Goal: Information Seeking & Learning: Learn about a topic

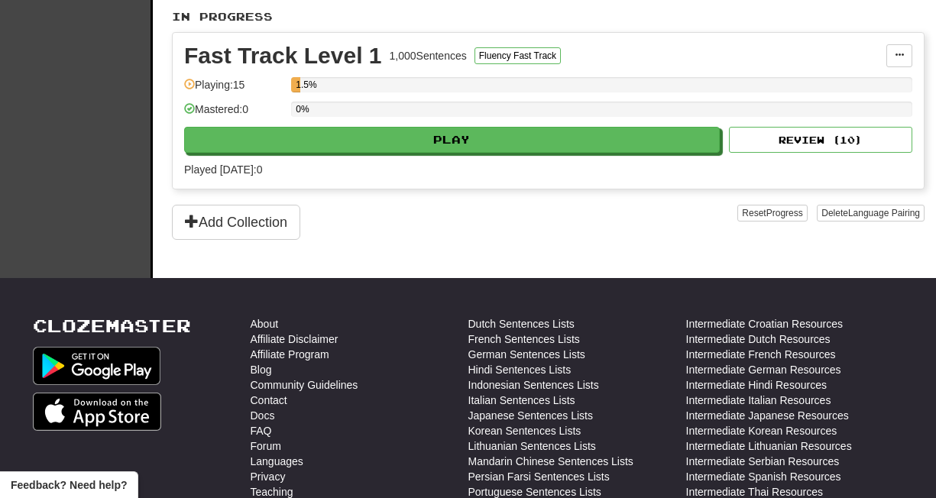
scroll to position [351, 0]
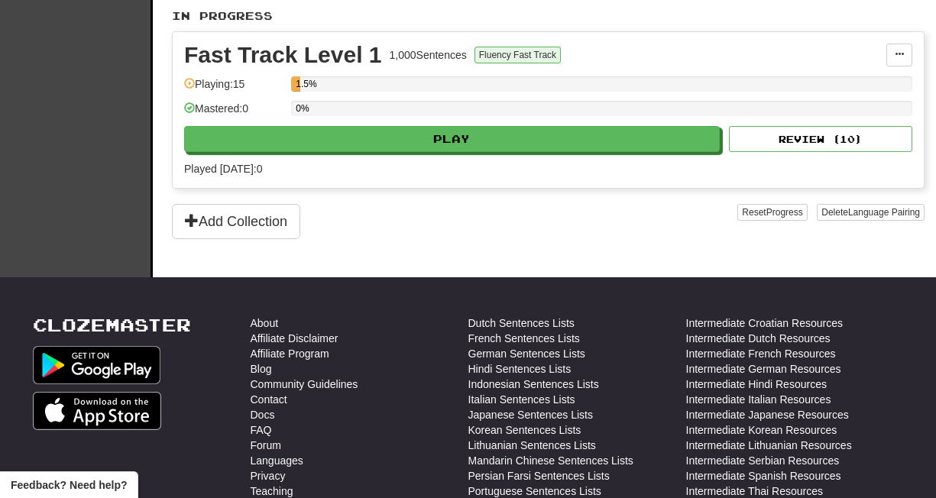
click at [503, 56] on button "Fluency Fast Track" at bounding box center [518, 55] width 86 height 17
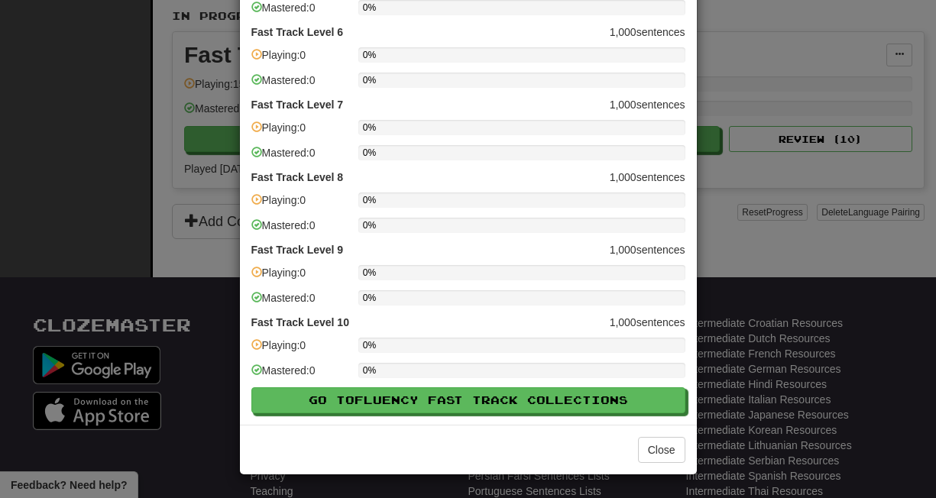
scroll to position [413, 0]
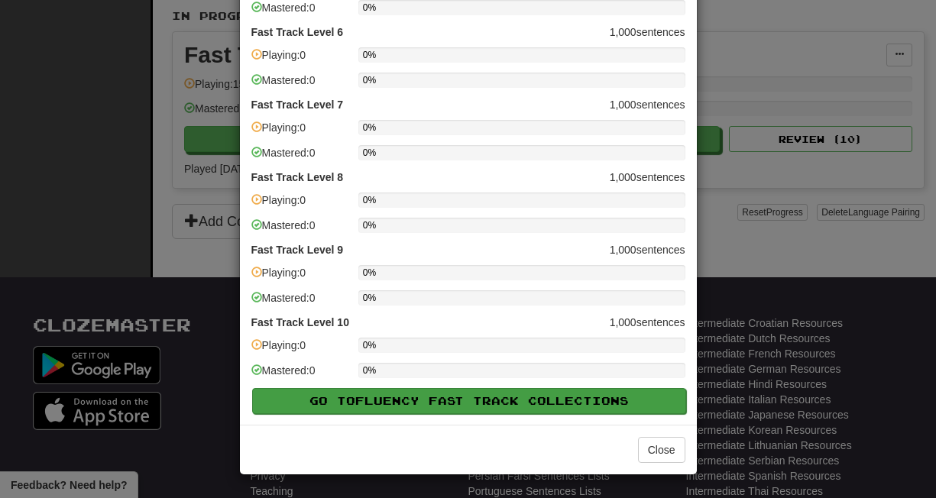
click at [414, 401] on span "Fluency Fast Track" at bounding box center [441, 400] width 173 height 13
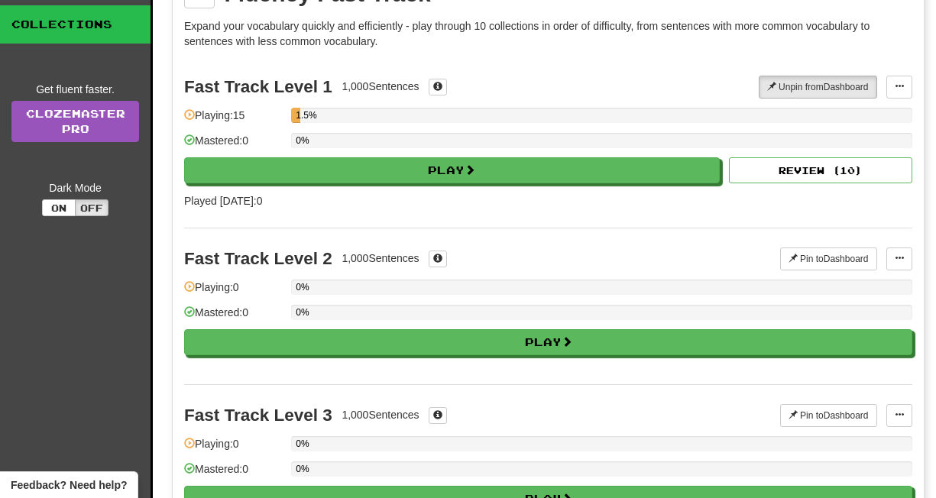
scroll to position [99, 0]
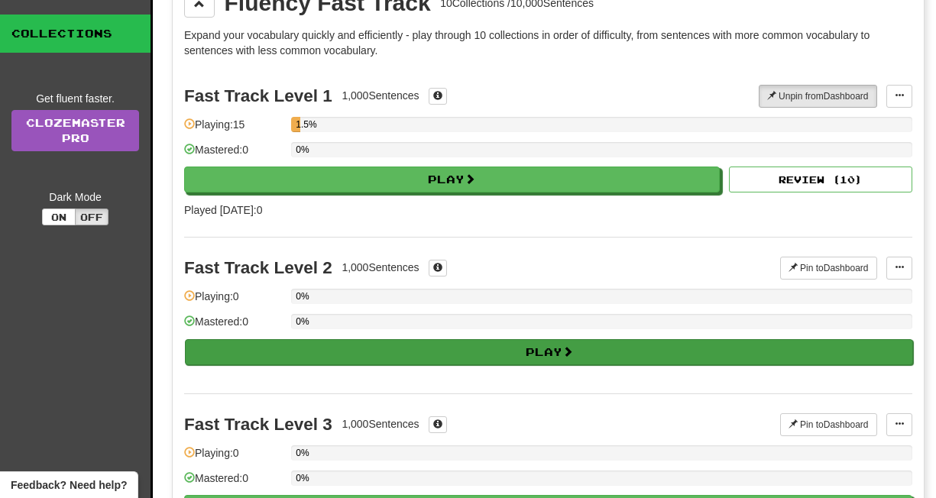
click at [414, 359] on button "Play" at bounding box center [549, 352] width 728 height 26
select select "**"
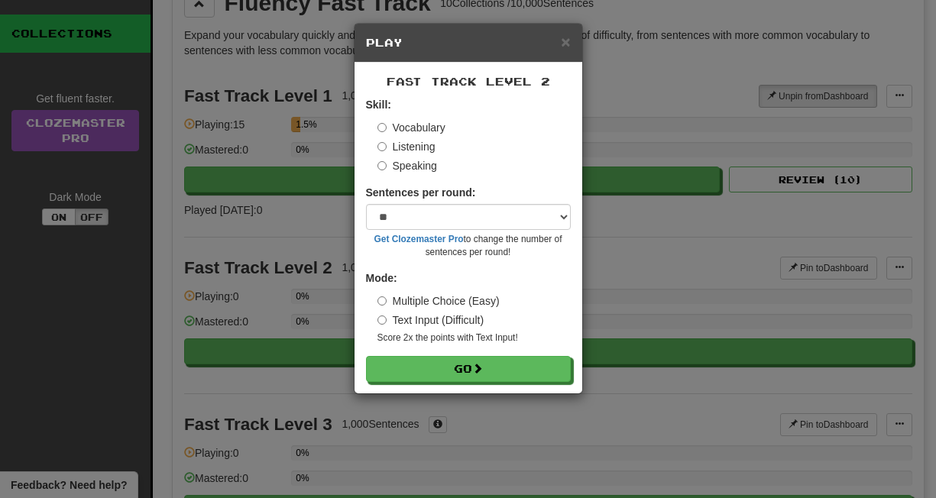
click at [403, 144] on label "Listening" at bounding box center [407, 146] width 58 height 15
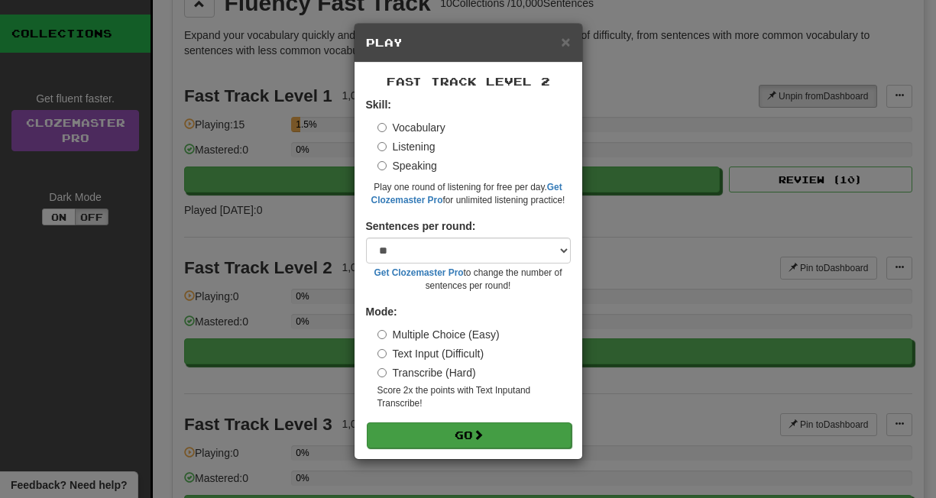
click at [433, 433] on button "Go" at bounding box center [469, 436] width 205 height 26
click at [504, 441] on button "Go" at bounding box center [469, 436] width 205 height 26
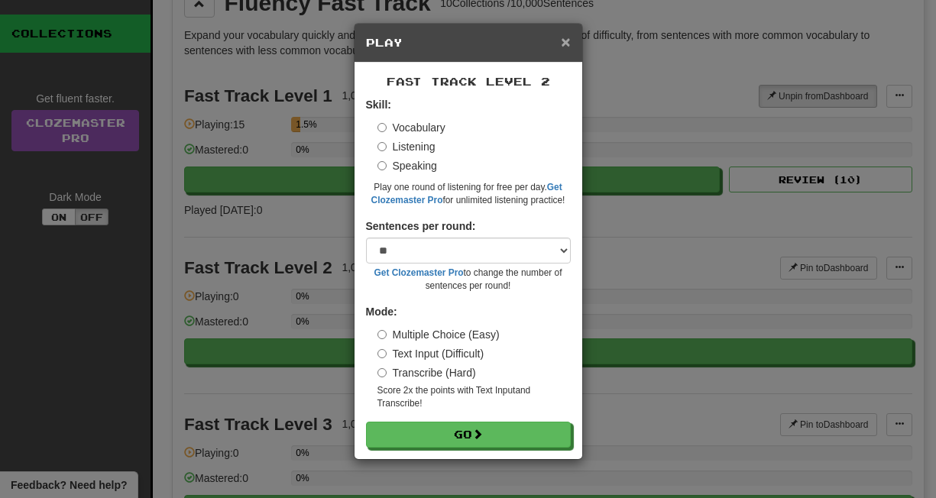
click at [564, 45] on span "×" at bounding box center [565, 42] width 9 height 18
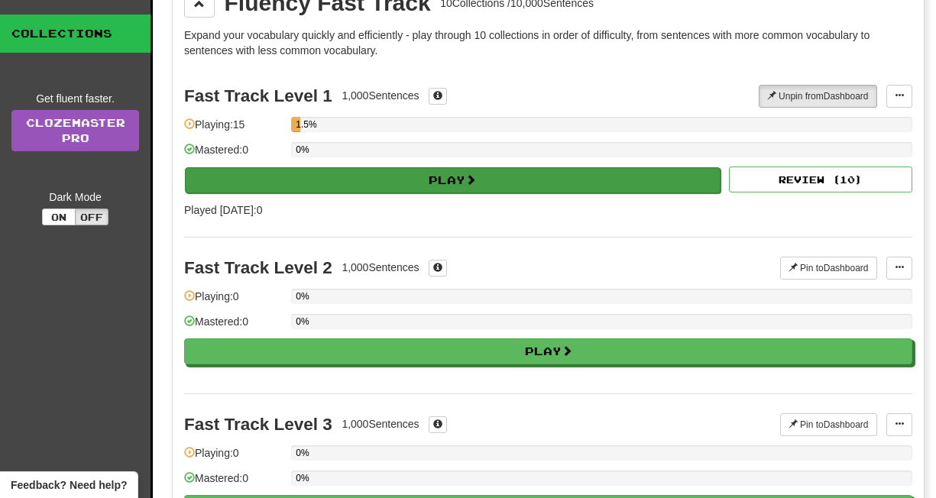
click at [400, 179] on button "Play" at bounding box center [453, 180] width 536 height 26
select select "**"
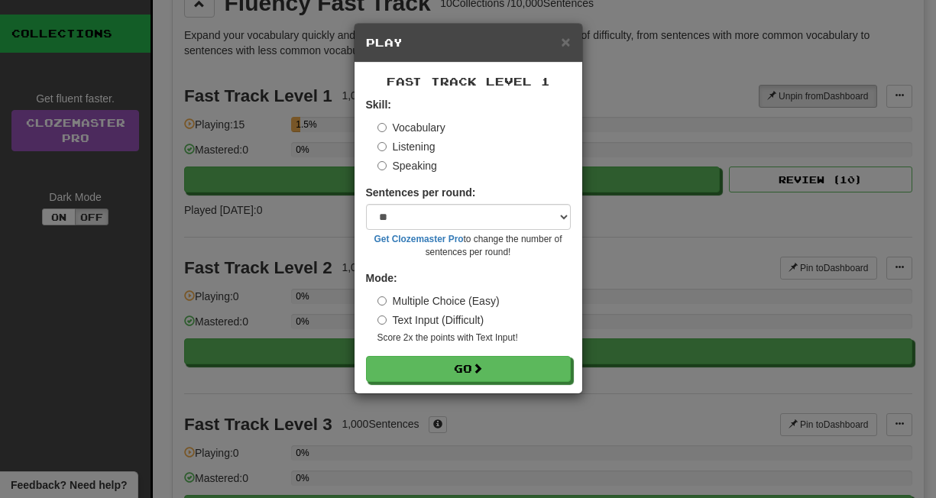
click at [401, 148] on label "Listening" at bounding box center [407, 146] width 58 height 15
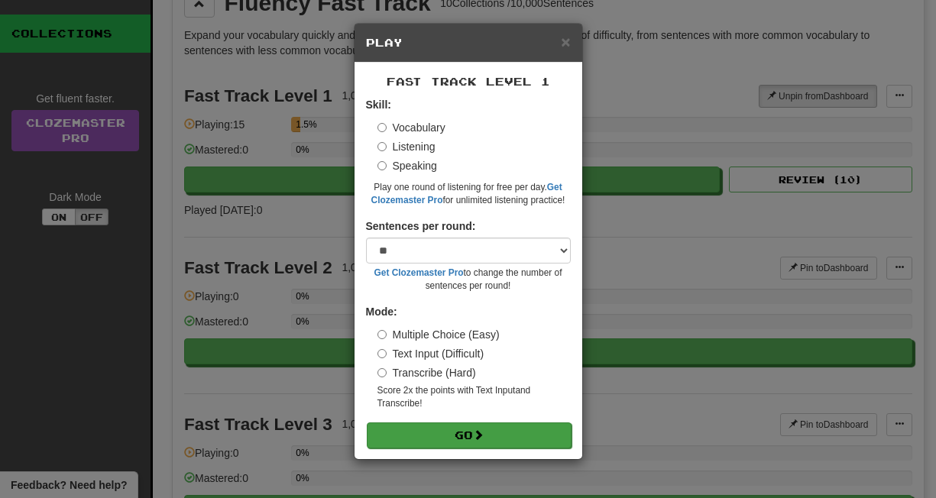
click at [459, 431] on button "Go" at bounding box center [469, 436] width 205 height 26
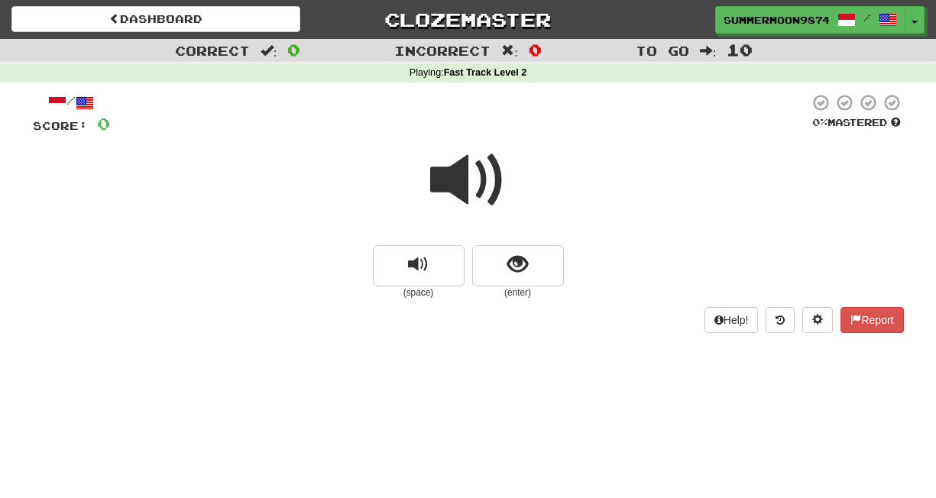
click at [462, 192] on span at bounding box center [468, 180] width 76 height 76
click at [458, 178] on span at bounding box center [468, 180] width 76 height 76
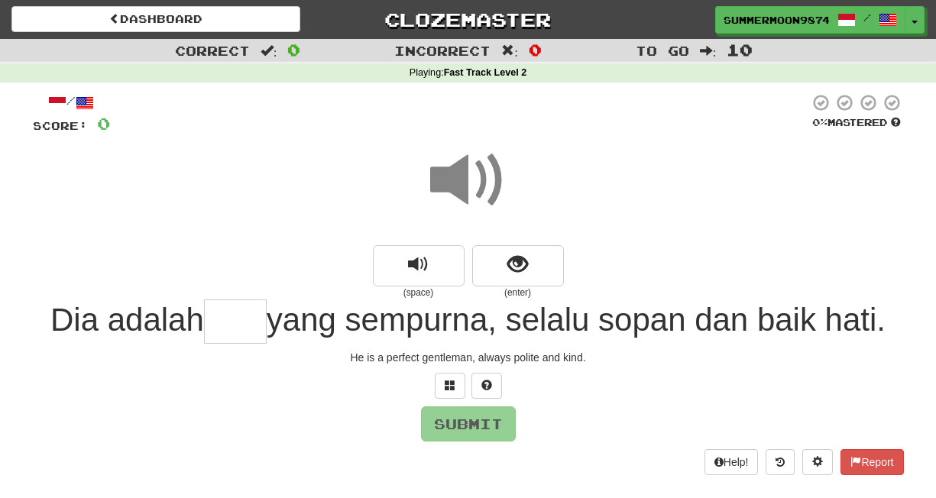
click at [494, 174] on span at bounding box center [468, 180] width 76 height 76
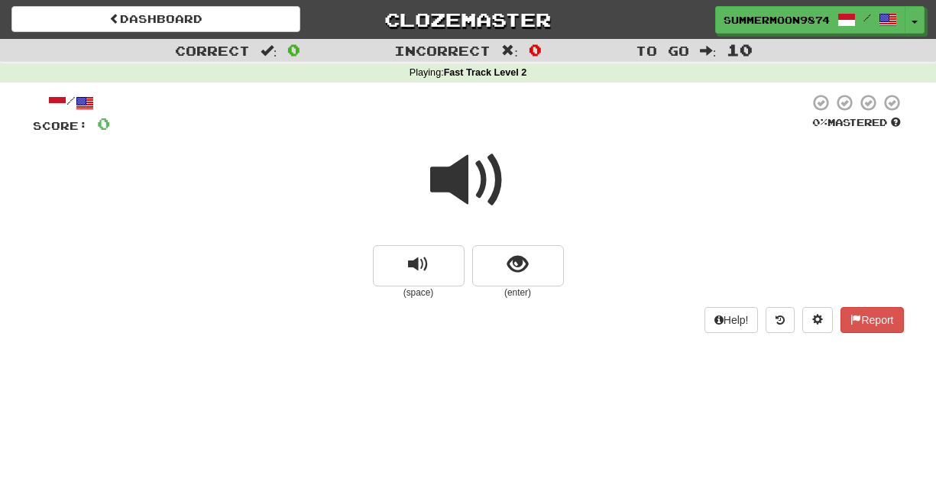
click at [482, 166] on span at bounding box center [468, 180] width 76 height 76
click at [443, 171] on span at bounding box center [468, 180] width 76 height 76
click at [480, 177] on span at bounding box center [468, 180] width 76 height 76
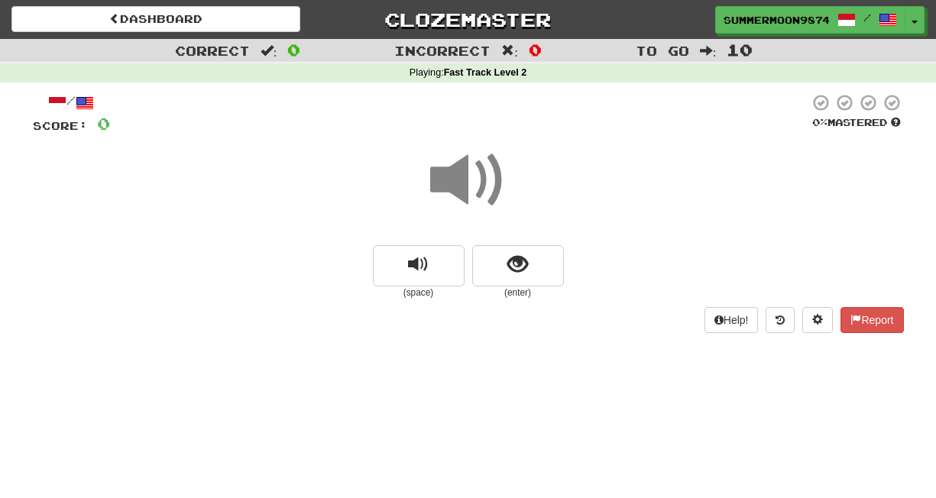
click at [480, 177] on span at bounding box center [468, 180] width 76 height 76
click at [455, 177] on span at bounding box center [468, 180] width 76 height 76
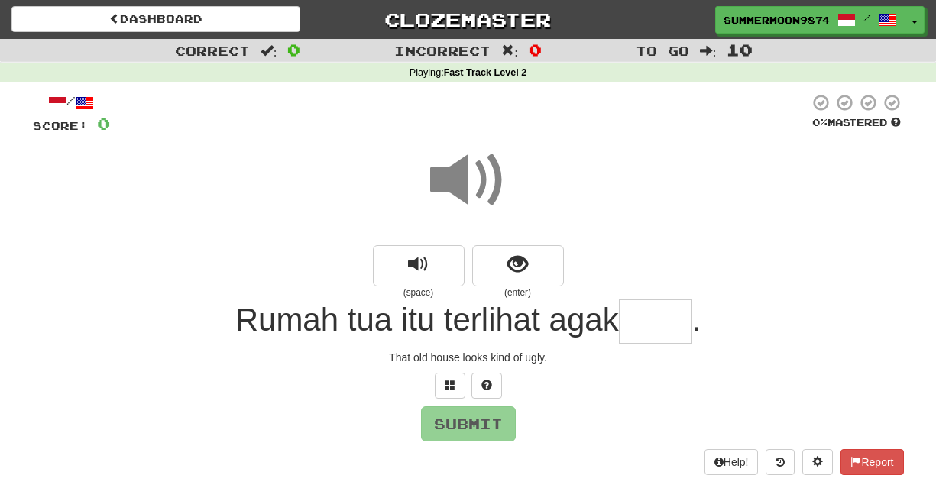
click at [457, 183] on span at bounding box center [468, 180] width 76 height 76
click at [443, 174] on span at bounding box center [468, 180] width 76 height 76
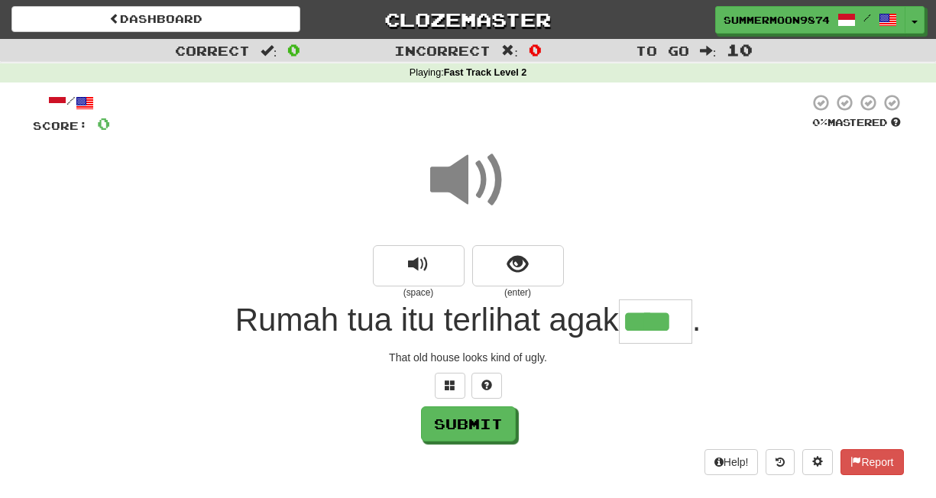
type input "*****"
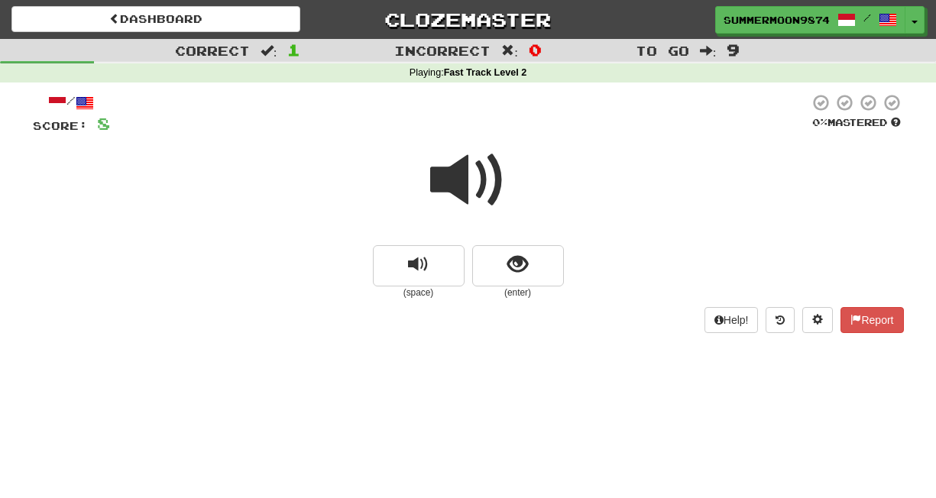
click at [483, 178] on span at bounding box center [468, 180] width 76 height 76
click at [465, 199] on span at bounding box center [468, 180] width 76 height 76
click at [492, 176] on span at bounding box center [468, 180] width 76 height 76
click at [450, 176] on span at bounding box center [468, 180] width 76 height 76
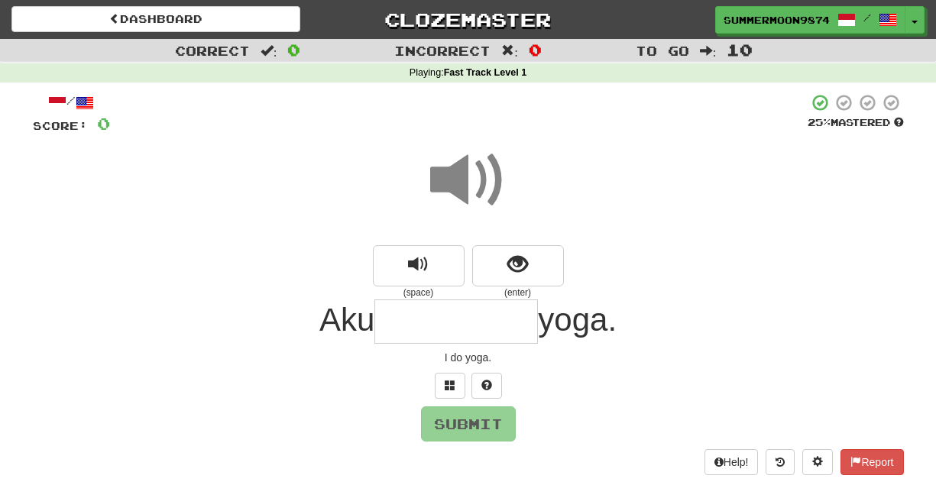
click at [461, 321] on input "text" at bounding box center [457, 322] width 164 height 45
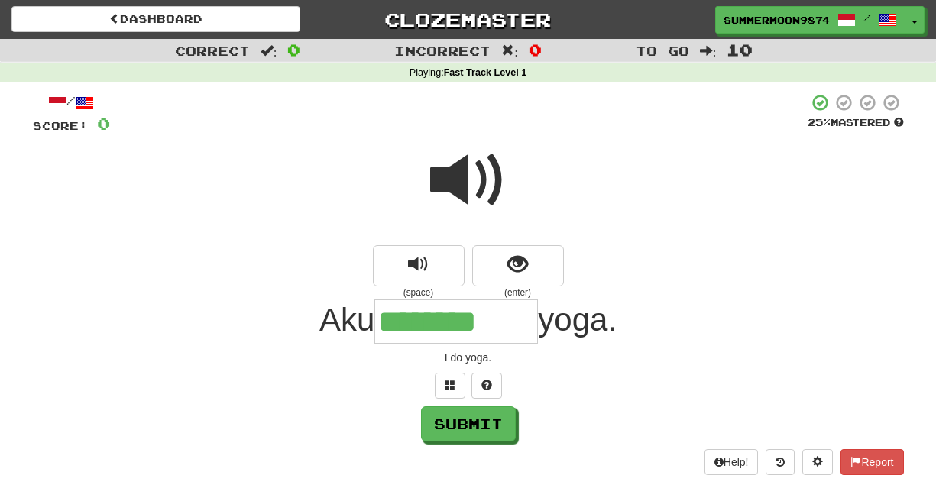
type input "*********"
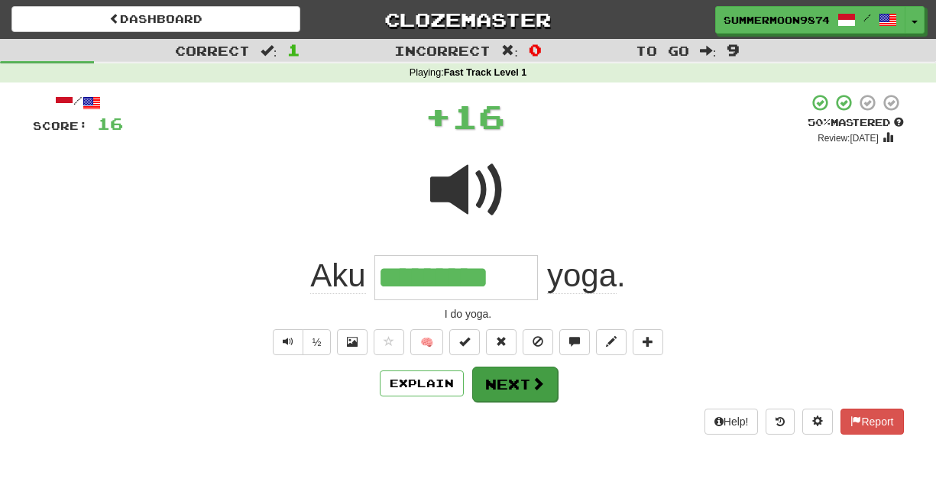
click at [498, 383] on button "Next" at bounding box center [515, 384] width 86 height 35
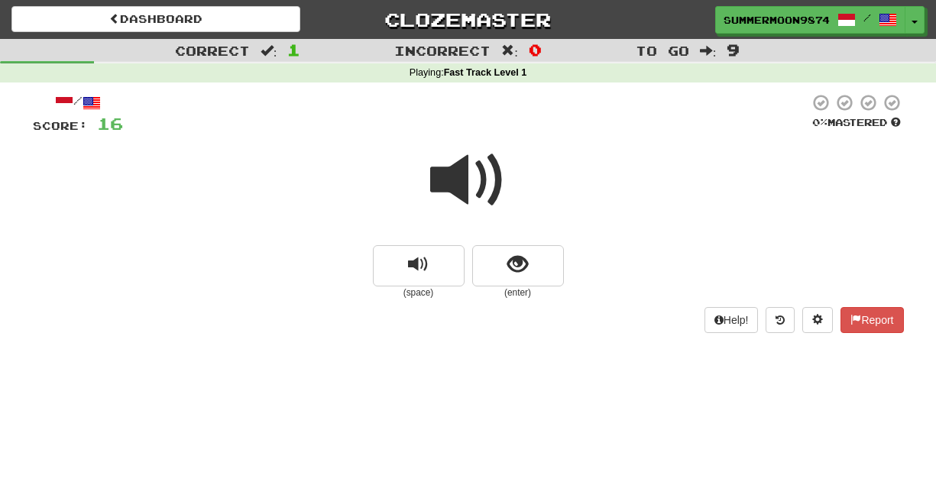
click at [473, 201] on span at bounding box center [468, 180] width 76 height 76
click at [454, 166] on span at bounding box center [468, 180] width 76 height 76
click at [462, 183] on span at bounding box center [468, 180] width 76 height 76
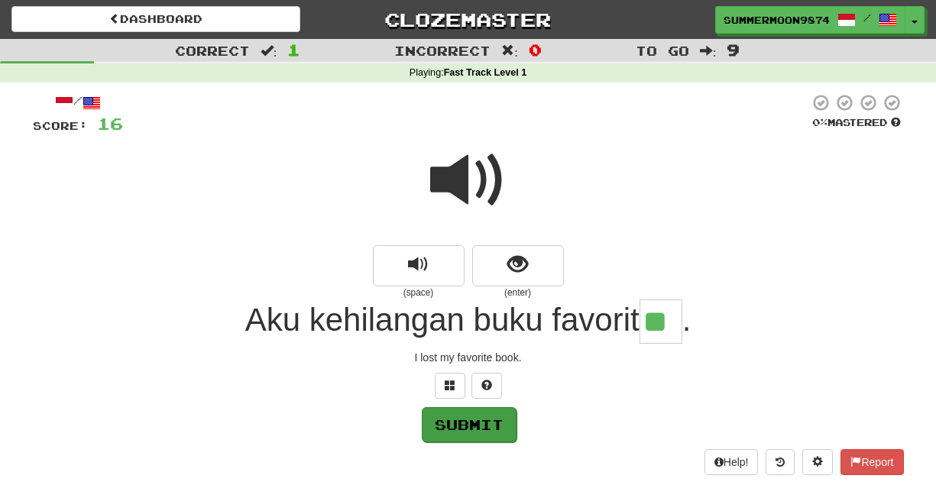
type input "**"
click at [483, 409] on button "Submit" at bounding box center [469, 424] width 95 height 35
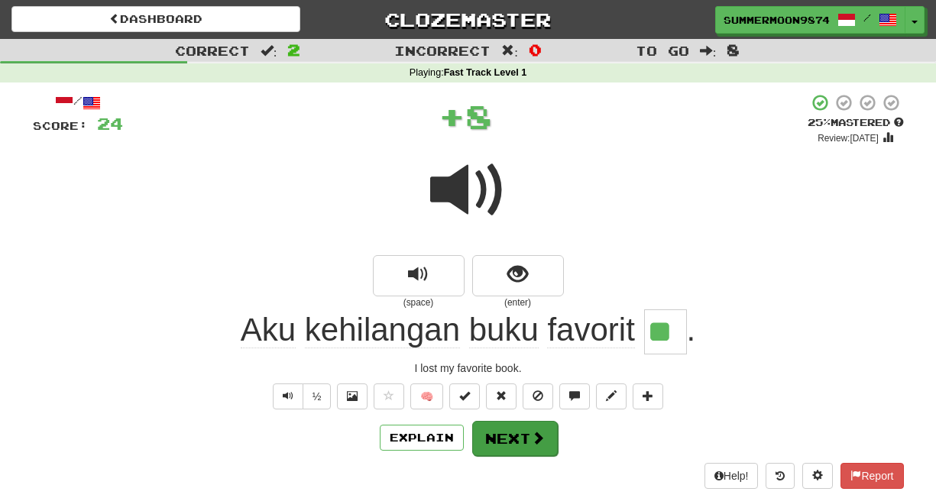
click at [492, 438] on button "Next" at bounding box center [515, 438] width 86 height 35
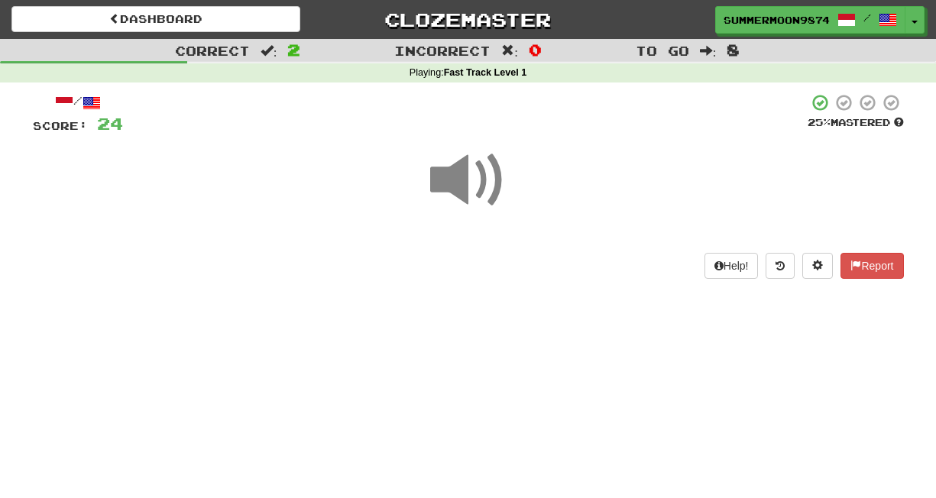
click at [474, 187] on span at bounding box center [468, 180] width 76 height 76
click at [458, 183] on span at bounding box center [468, 180] width 76 height 76
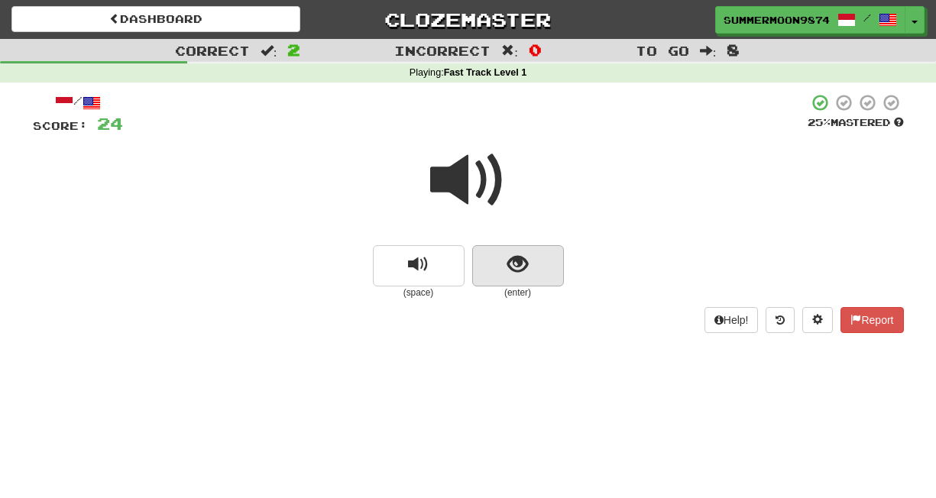
click at [519, 264] on span "show sentence" at bounding box center [518, 265] width 21 height 21
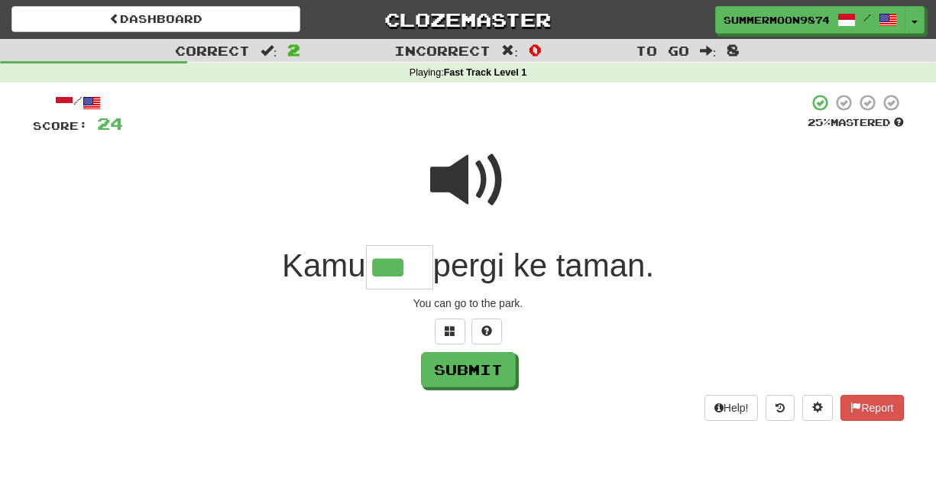
type input "****"
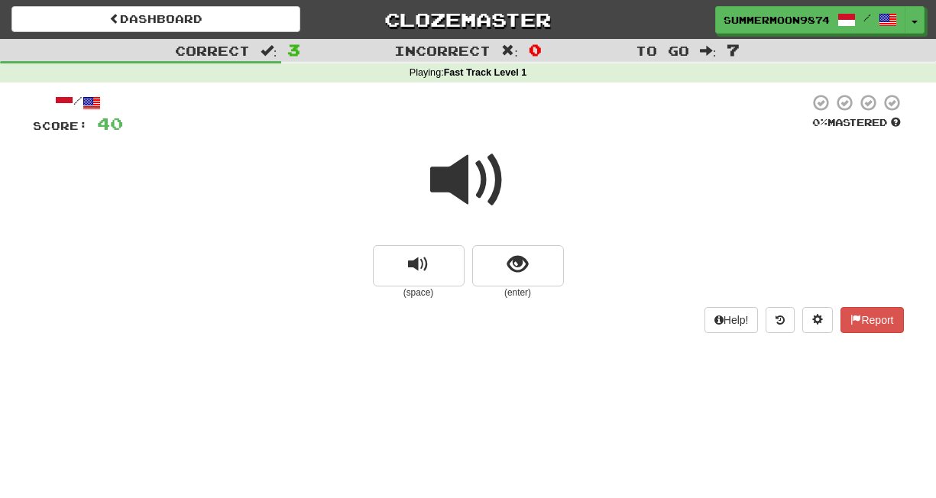
click at [495, 167] on span at bounding box center [468, 180] width 76 height 76
click at [526, 262] on span "show sentence" at bounding box center [518, 265] width 21 height 21
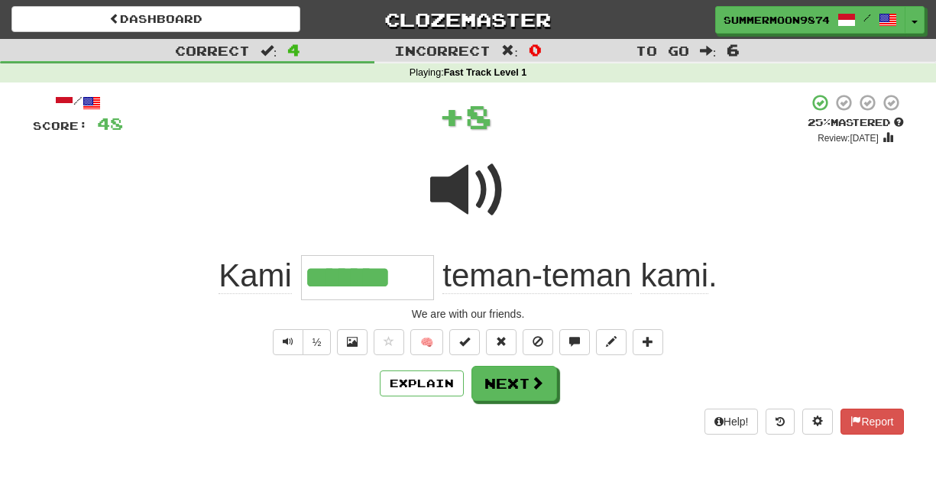
type input "*******"
click at [492, 183] on span at bounding box center [468, 190] width 76 height 76
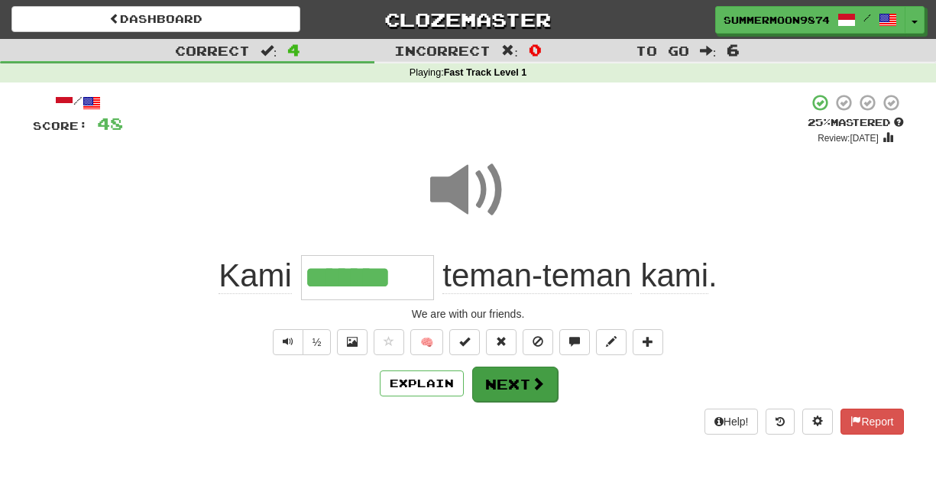
click at [505, 390] on button "Next" at bounding box center [515, 384] width 86 height 35
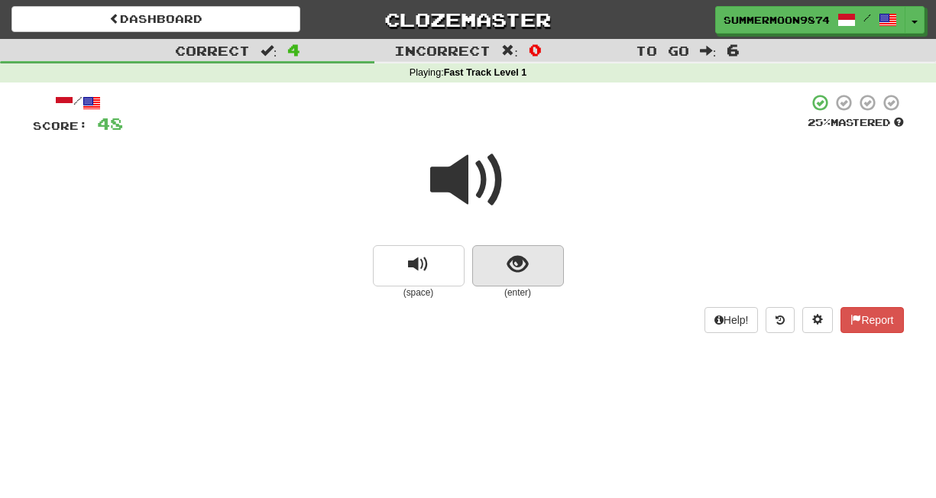
click at [511, 269] on span "show sentence" at bounding box center [518, 265] width 21 height 21
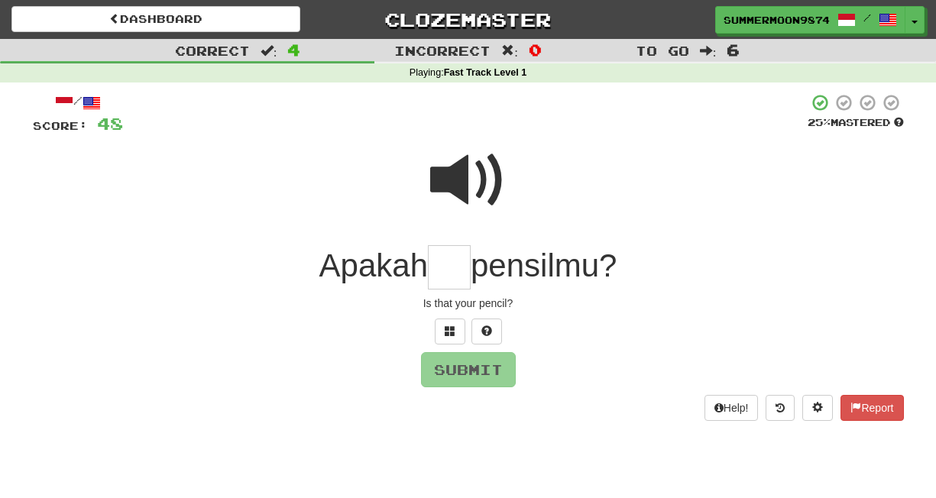
click at [435, 277] on input "text" at bounding box center [449, 267] width 43 height 45
type input "***"
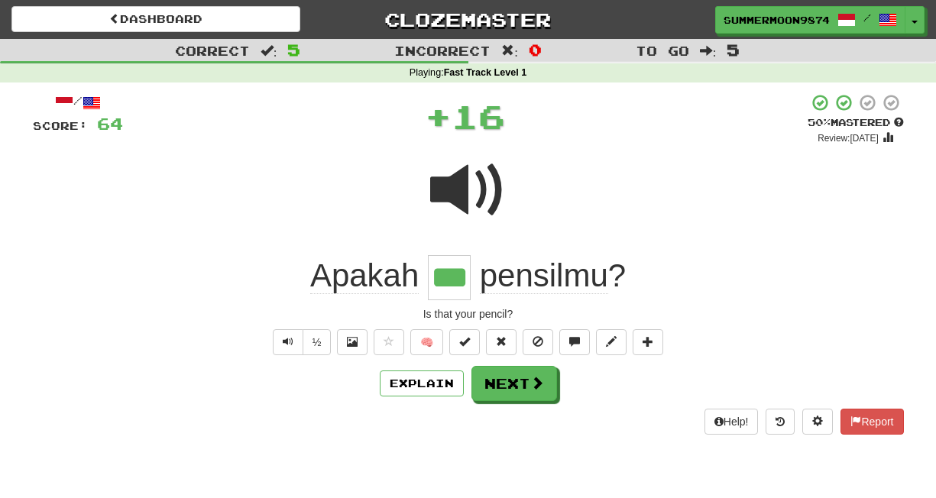
click at [435, 277] on input "***" at bounding box center [449, 277] width 43 height 45
click at [511, 375] on button "Next" at bounding box center [515, 384] width 86 height 35
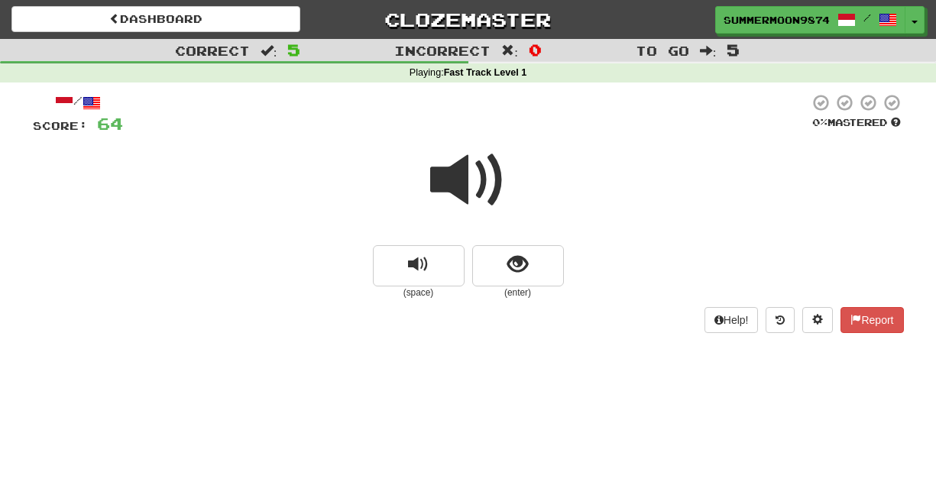
click at [462, 177] on span at bounding box center [468, 180] width 76 height 76
click at [491, 178] on span at bounding box center [468, 180] width 76 height 76
click at [508, 267] on span "show sentence" at bounding box center [518, 265] width 21 height 21
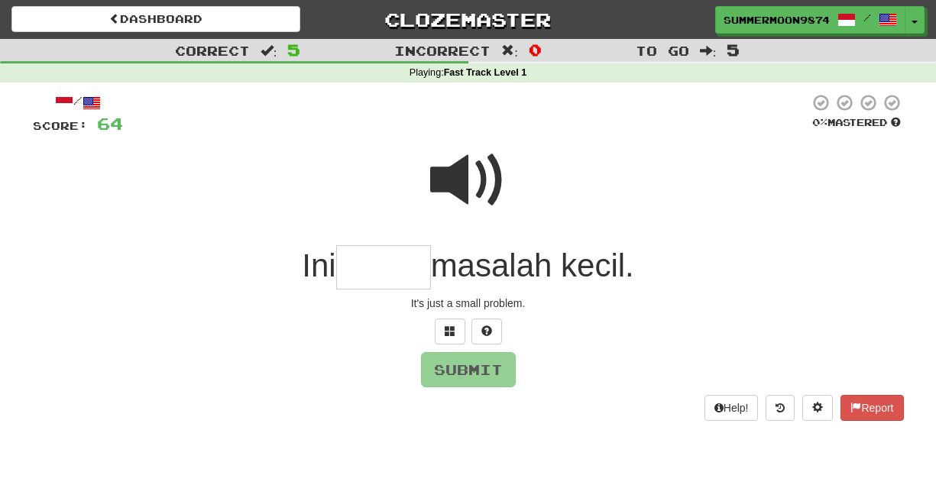
click at [385, 268] on input "text" at bounding box center [383, 267] width 95 height 45
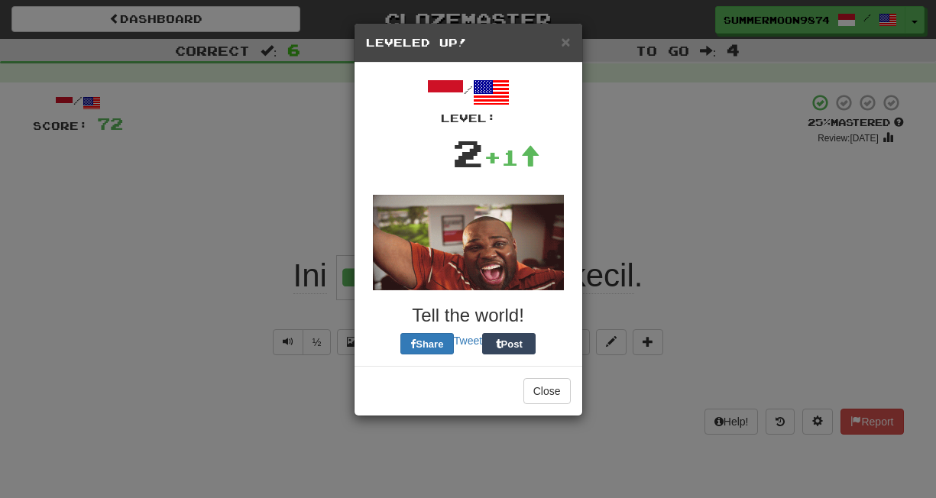
type input "*****"
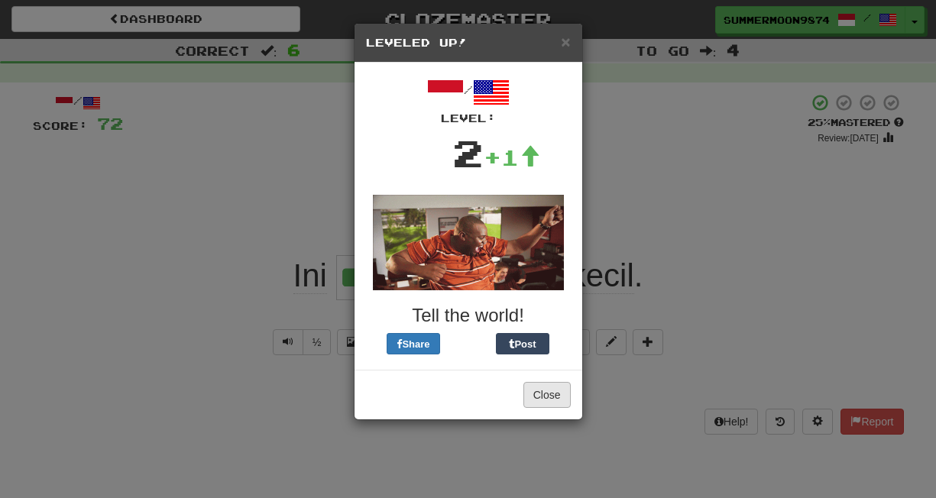
click at [543, 398] on button "Close" at bounding box center [547, 395] width 47 height 26
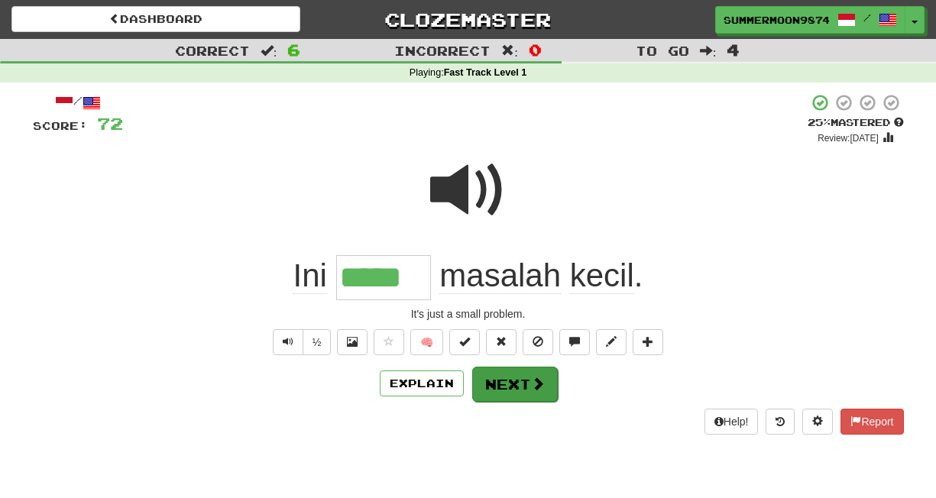
click at [543, 398] on button "Next" at bounding box center [515, 384] width 86 height 35
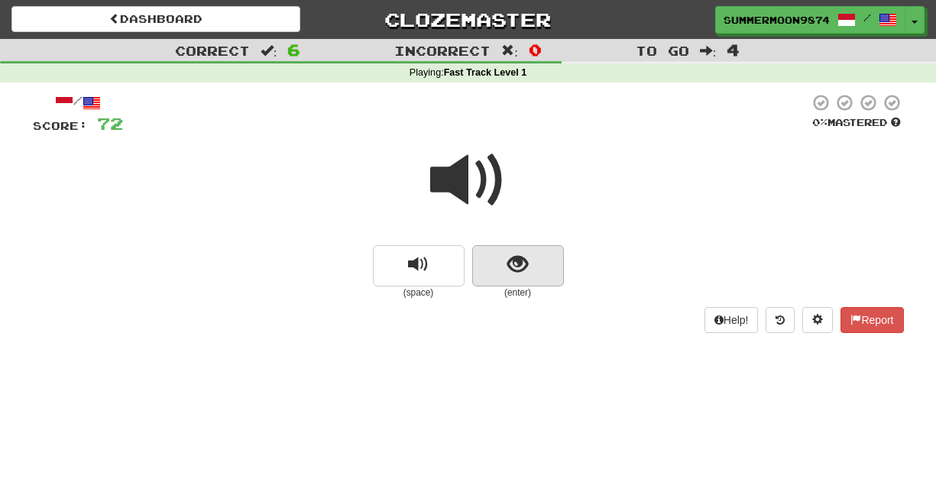
click at [510, 263] on span "show sentence" at bounding box center [518, 265] width 21 height 21
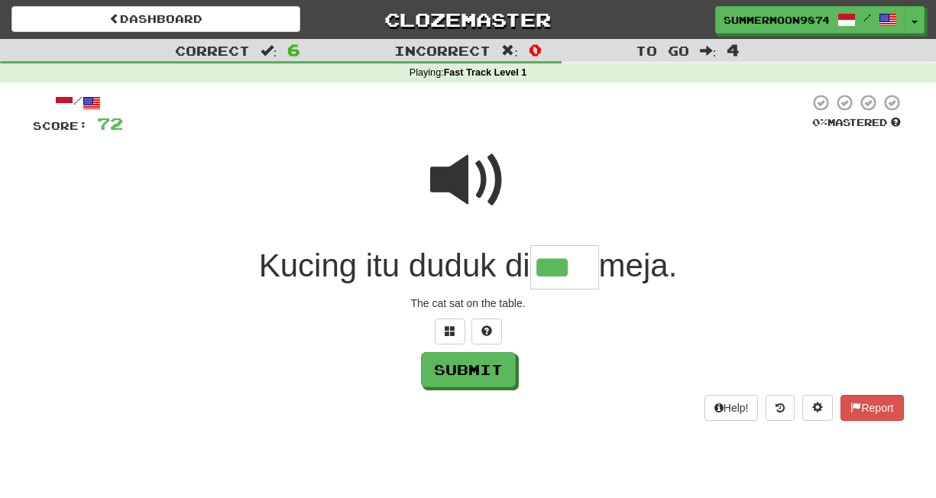
type input "****"
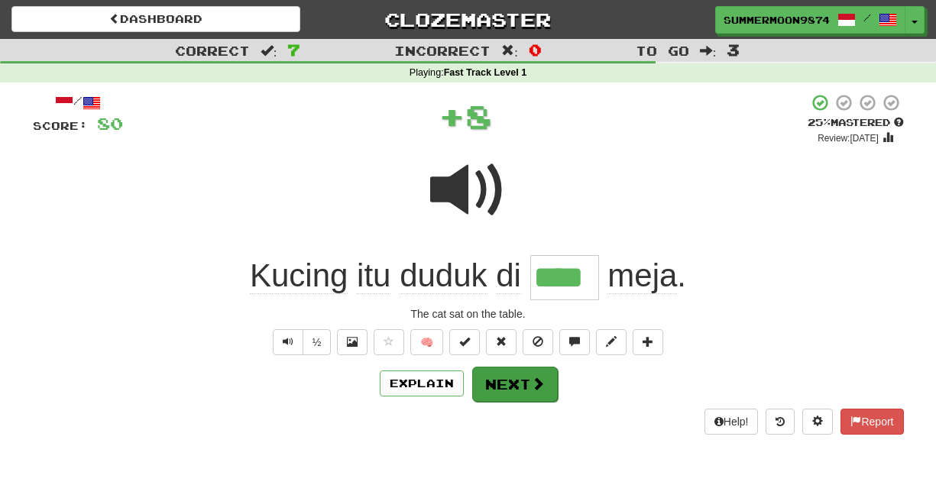
click at [521, 392] on button "Next" at bounding box center [515, 384] width 86 height 35
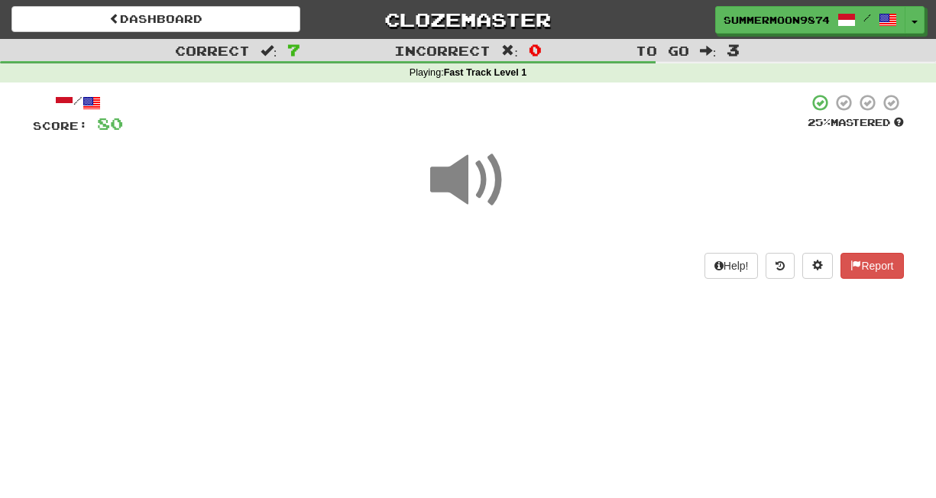
click at [479, 180] on span at bounding box center [468, 180] width 76 height 76
click at [485, 180] on span at bounding box center [468, 180] width 76 height 76
click at [466, 183] on span at bounding box center [468, 180] width 76 height 76
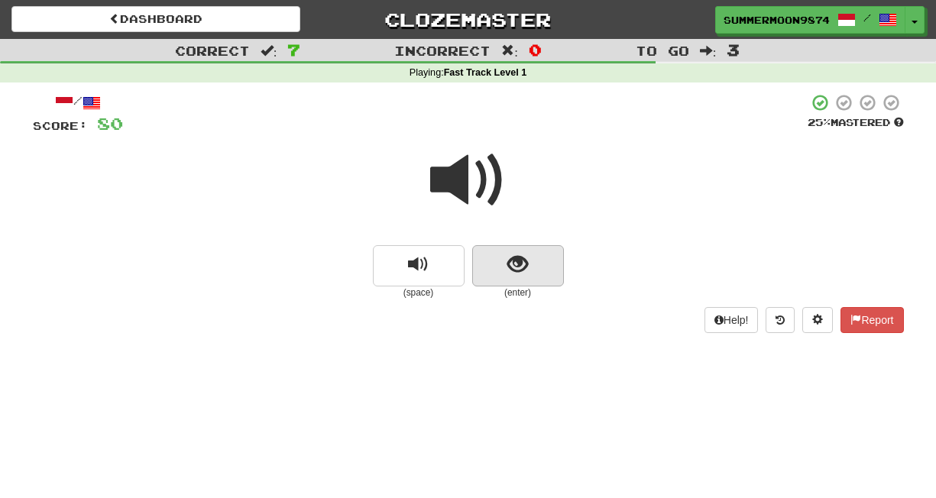
click at [505, 259] on button "show sentence" at bounding box center [518, 265] width 92 height 41
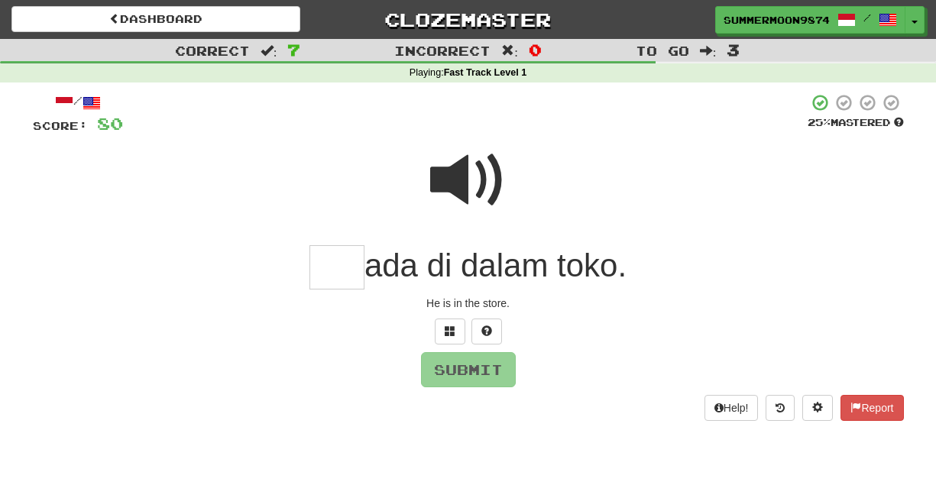
click at [339, 271] on input "text" at bounding box center [337, 267] width 55 height 45
type input "***"
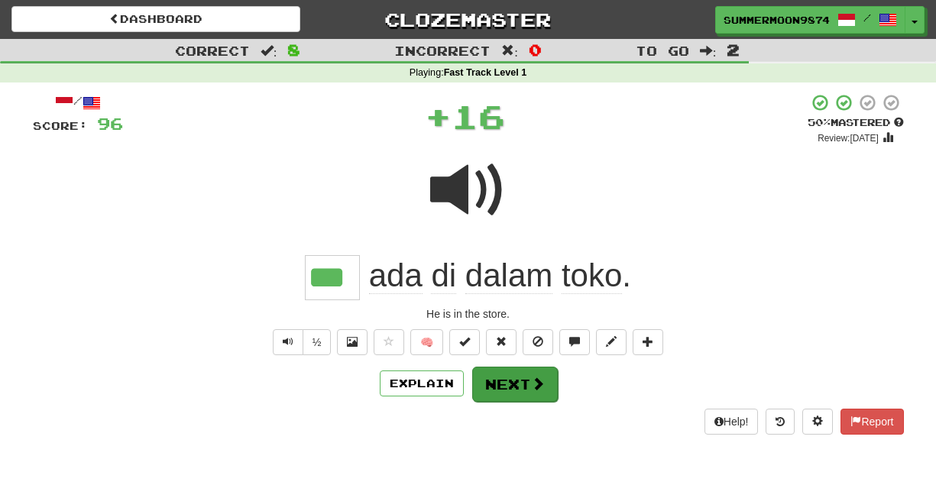
click at [534, 384] on span at bounding box center [538, 384] width 14 height 14
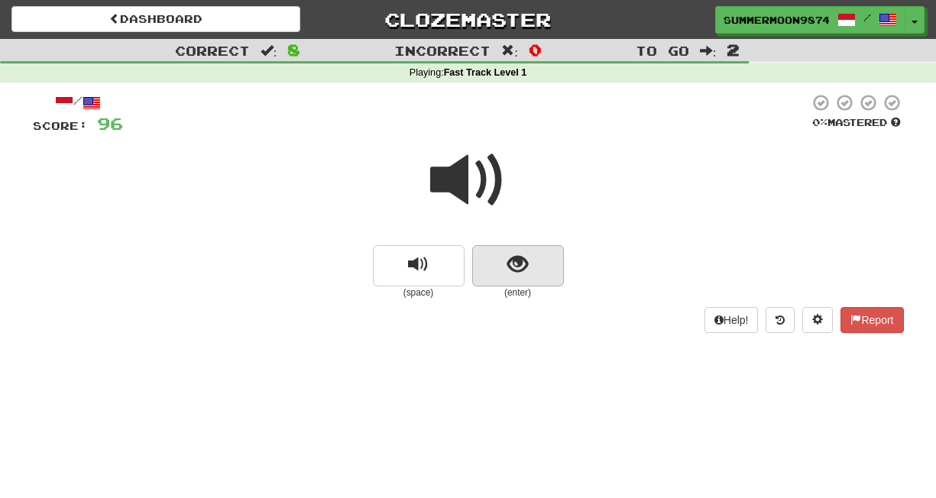
click at [524, 270] on span "show sentence" at bounding box center [518, 265] width 21 height 21
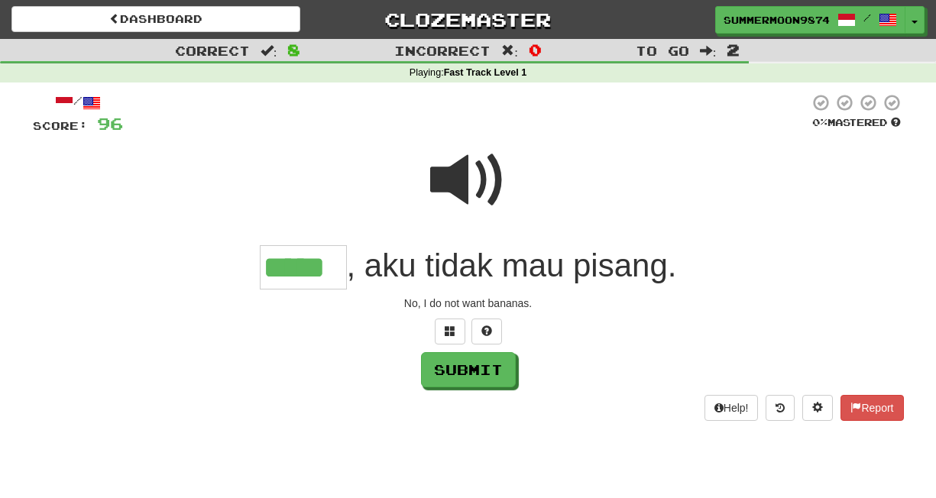
type input "*****"
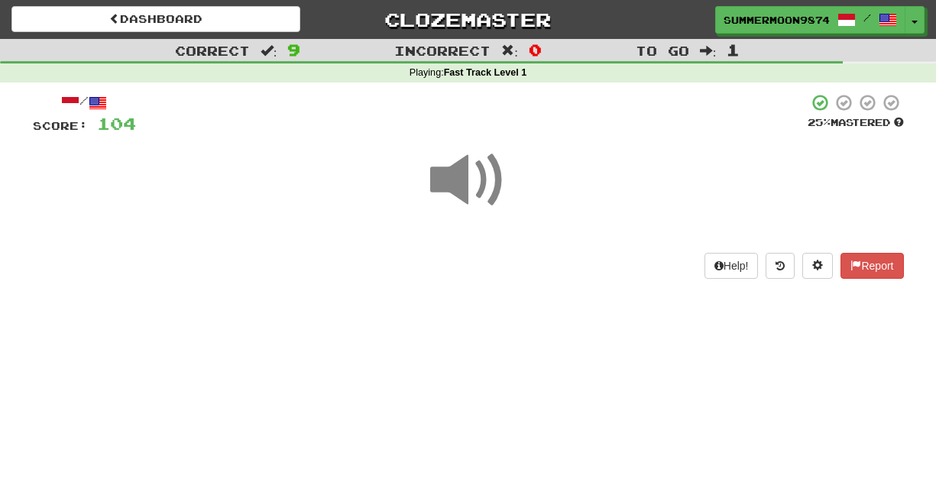
click at [473, 180] on span at bounding box center [468, 180] width 76 height 76
click at [484, 179] on span at bounding box center [468, 180] width 76 height 76
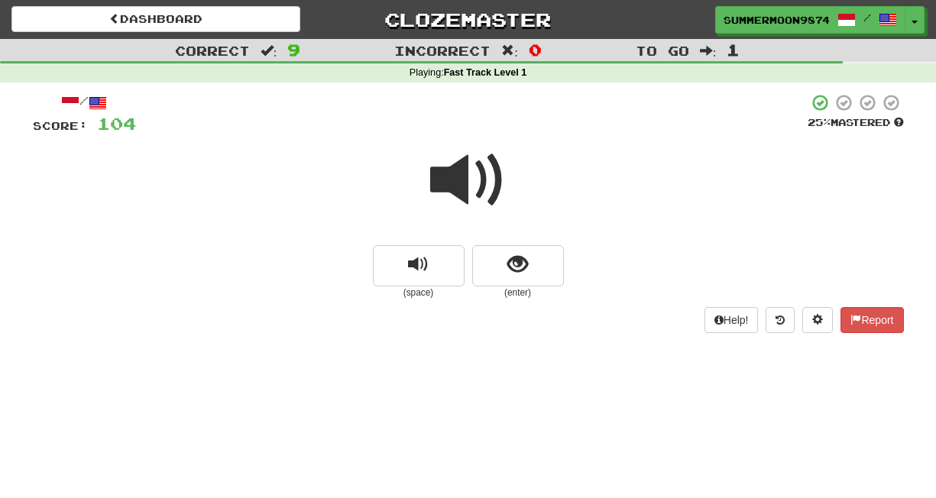
click at [484, 179] on span at bounding box center [468, 180] width 76 height 76
click at [523, 255] on span "show sentence" at bounding box center [518, 265] width 21 height 21
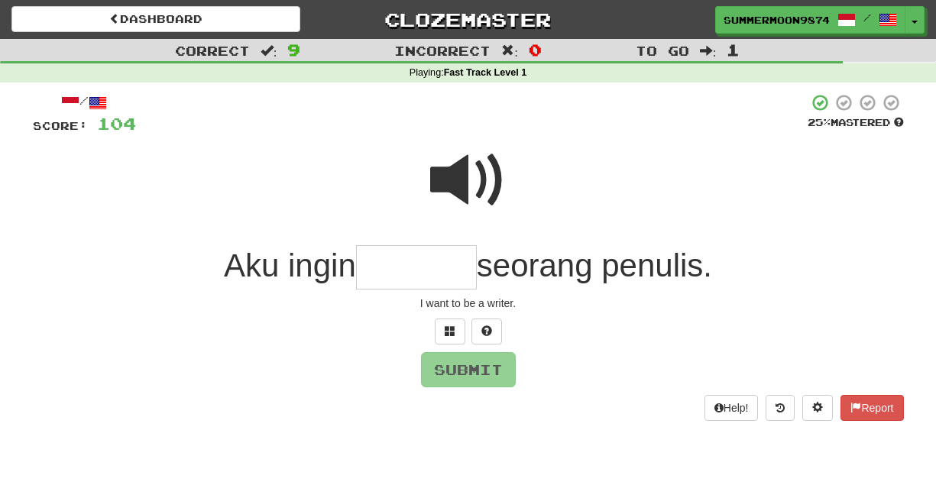
click at [480, 170] on span at bounding box center [468, 180] width 76 height 76
click at [408, 270] on input "text" at bounding box center [416, 267] width 121 height 45
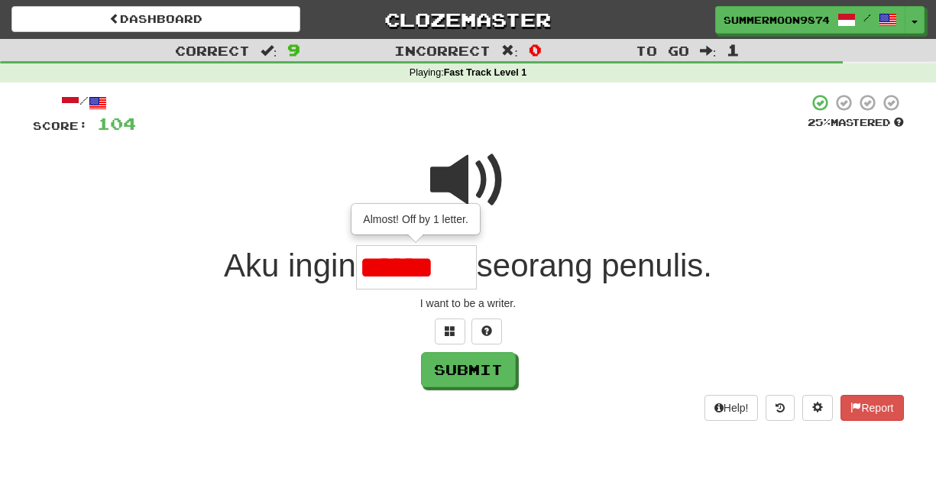
click at [403, 268] on input "******" at bounding box center [416, 267] width 121 height 45
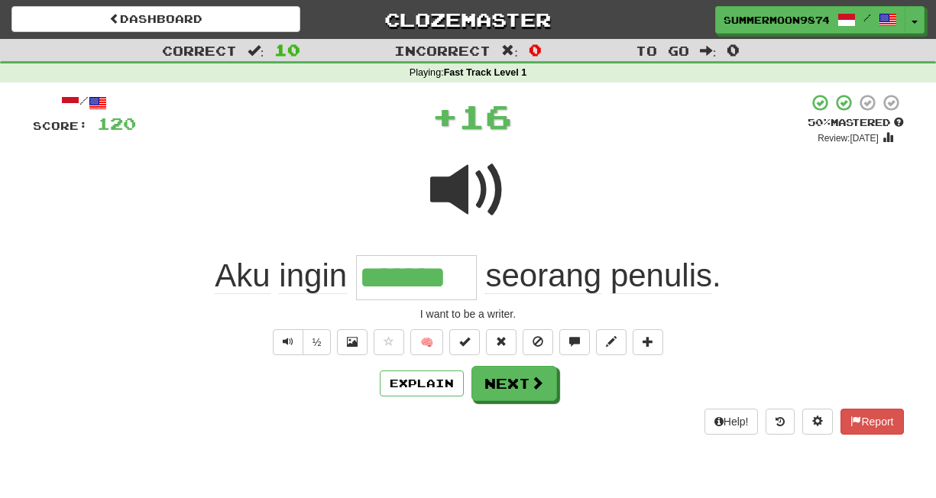
type input "*******"
click at [483, 198] on span at bounding box center [468, 190] width 76 height 76
click at [484, 196] on span at bounding box center [468, 190] width 76 height 76
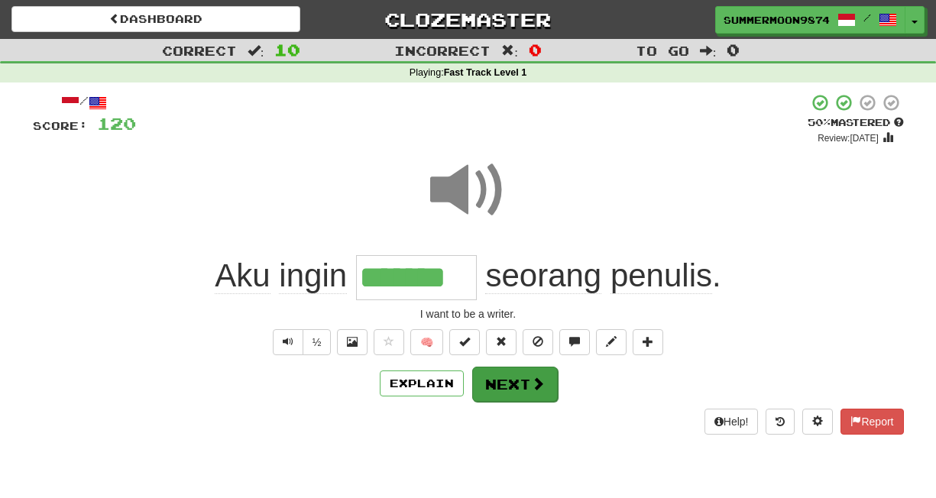
click at [522, 396] on button "Next" at bounding box center [515, 384] width 86 height 35
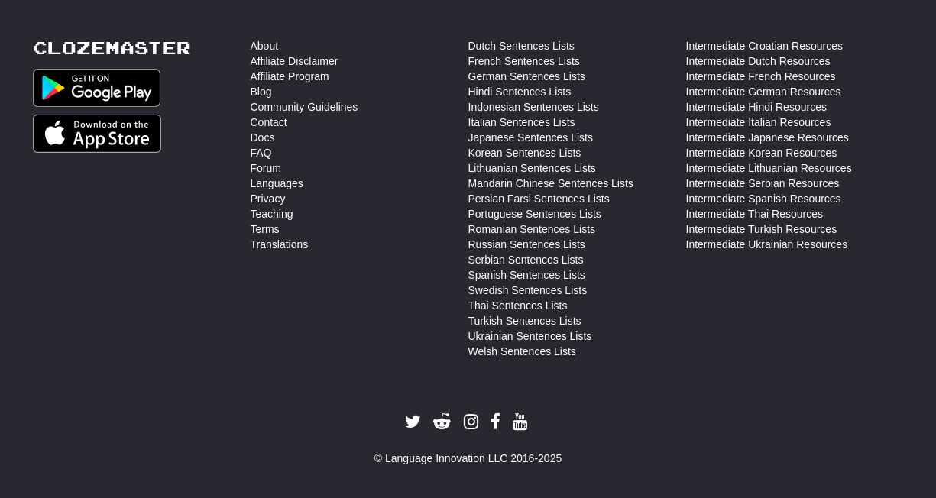
scroll to position [1803, 0]
